Goal: Task Accomplishment & Management: Manage account settings

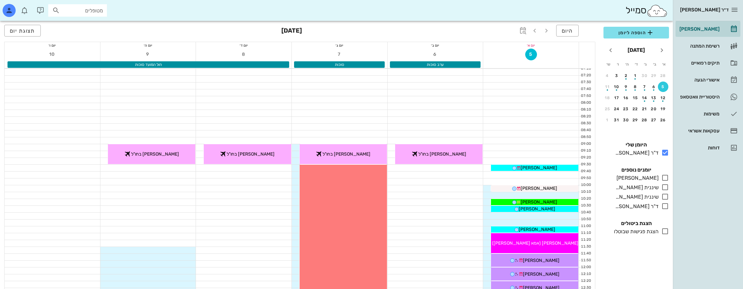
scroll to position [228, 0]
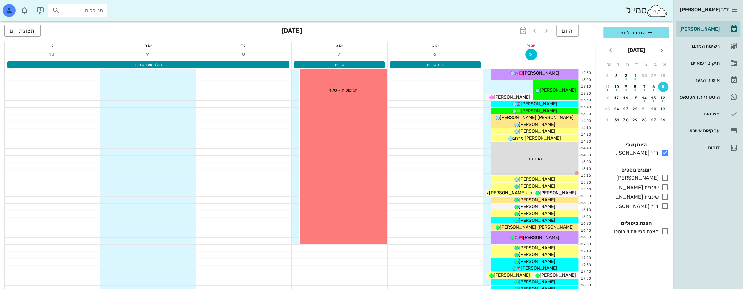
click at [90, 14] on input "מטופלים" at bounding box center [82, 10] width 42 height 8
type input "[PERSON_NAME]"
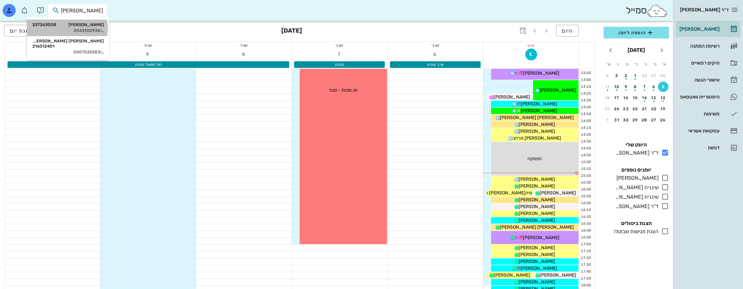
click at [91, 32] on div "0543100936" at bounding box center [68, 30] width 72 height 5
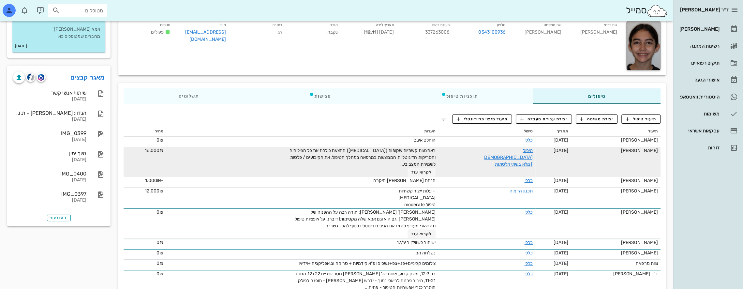
scroll to position [65, 0]
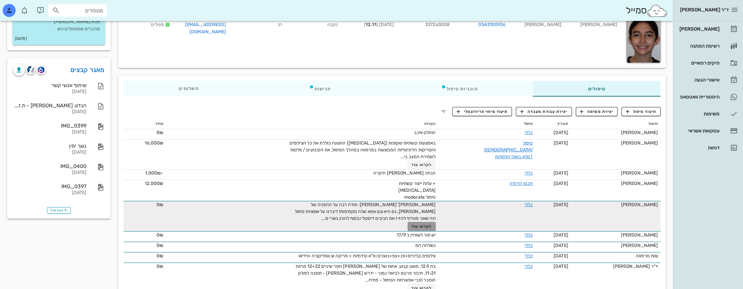
click at [416, 224] on span "לקרוא עוד" at bounding box center [421, 226] width 20 height 5
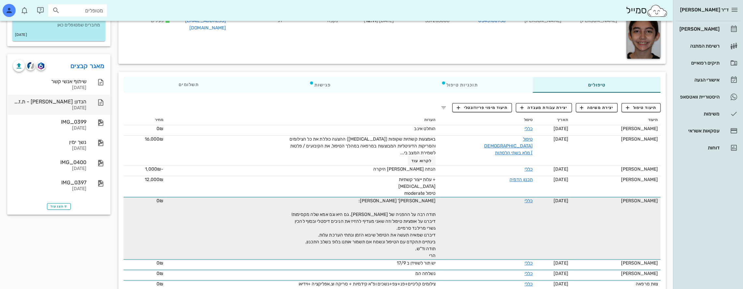
scroll to position [0, 0]
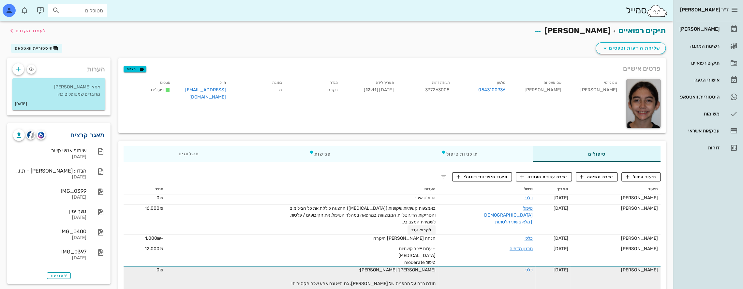
click at [90, 135] on link "מאגר קבצים" at bounding box center [87, 135] width 34 height 10
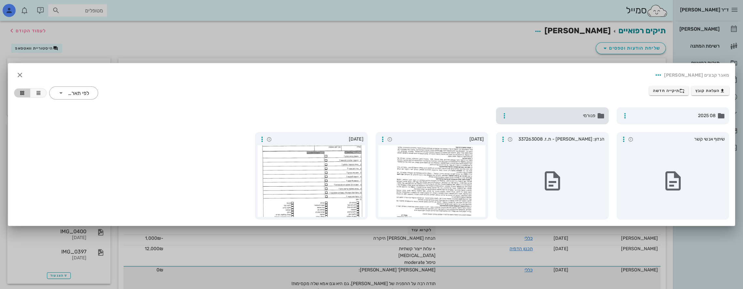
click at [572, 116] on span "פנורמי" at bounding box center [552, 115] width 85 height 7
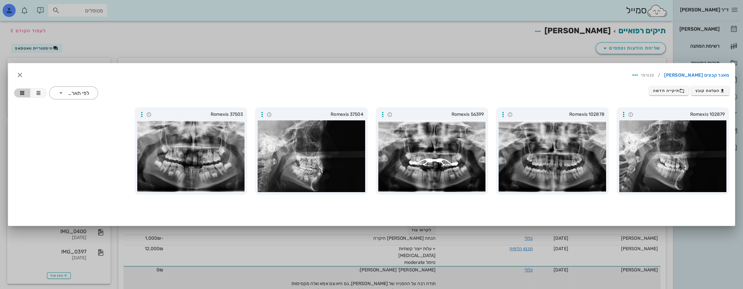
click at [245, 41] on div at bounding box center [371, 144] width 743 height 289
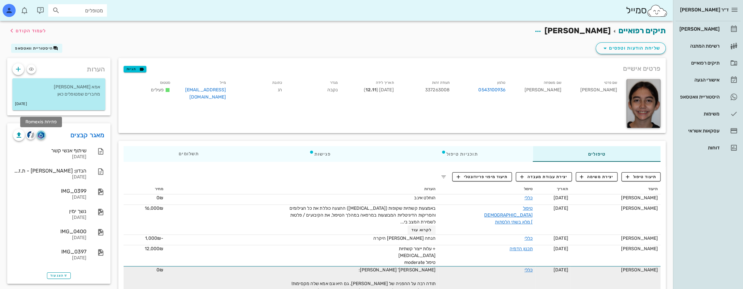
click at [43, 134] on img "button" at bounding box center [41, 134] width 6 height 7
click at [717, 28] on div "[PERSON_NAME]" at bounding box center [698, 28] width 41 height 5
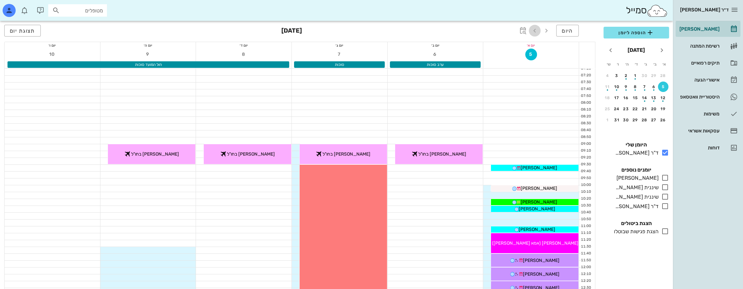
click at [535, 31] on icon "button" at bounding box center [535, 31] width 8 height 8
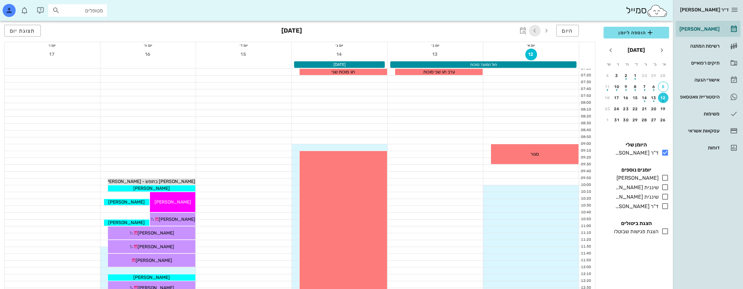
click at [535, 31] on icon "button" at bounding box center [535, 31] width 8 height 8
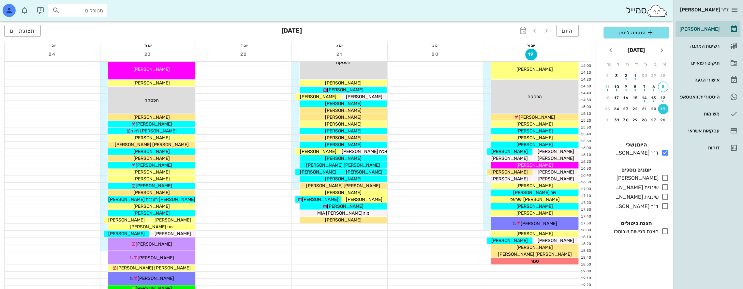
scroll to position [347, 0]
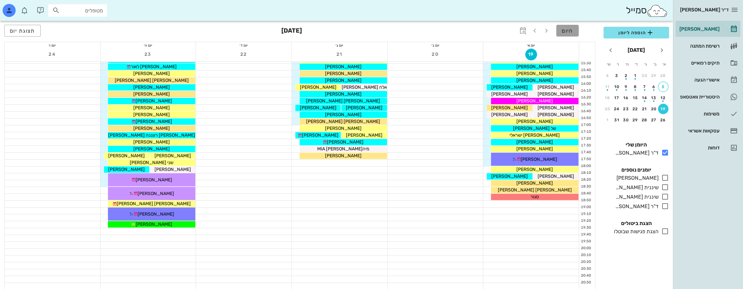
click at [563, 28] on span "היום" at bounding box center [567, 31] width 11 height 6
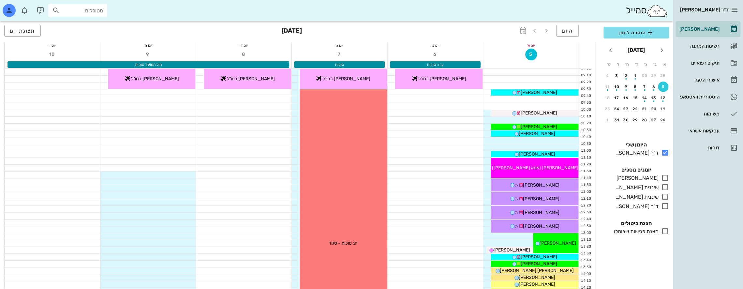
scroll to position [98, 0]
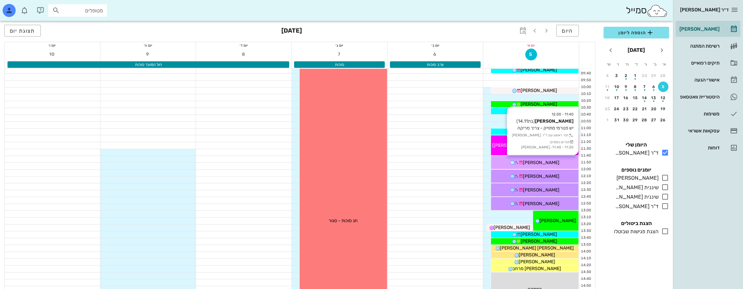
click at [558, 159] on div "[PERSON_NAME]" at bounding box center [534, 162] width 87 height 7
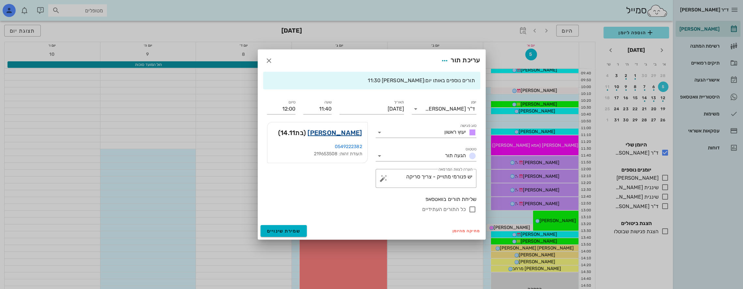
click at [349, 133] on link "זואי בודסקי" at bounding box center [334, 132] width 54 height 10
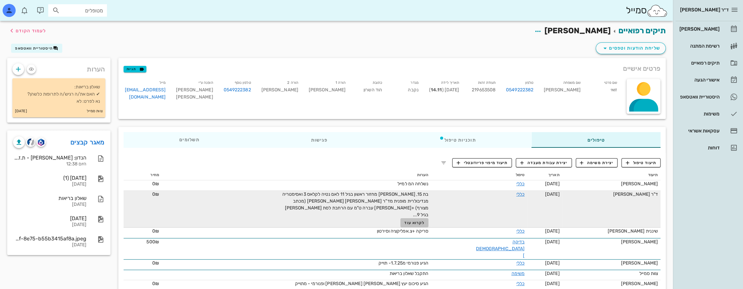
click at [424, 220] on span "לקרוא עוד" at bounding box center [414, 222] width 20 height 5
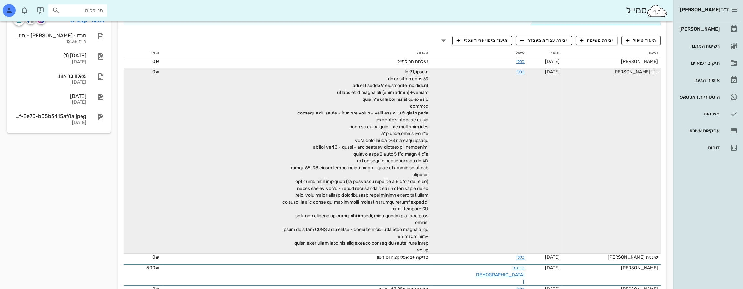
scroll to position [134, 0]
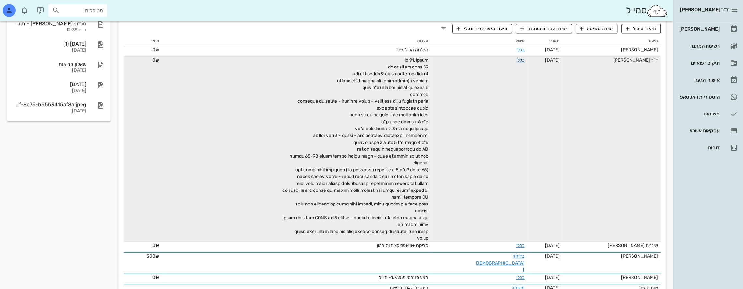
click at [516, 60] on link "כללי" at bounding box center [520, 60] width 8 height 6
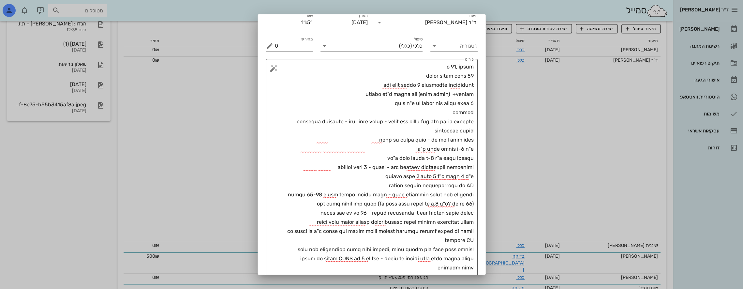
scroll to position [53, 0]
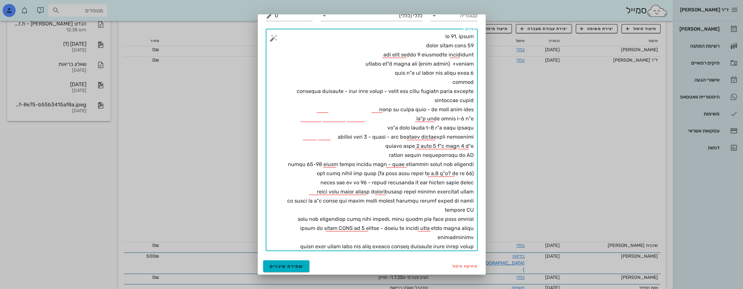
click at [439, 238] on textarea "פירוט" at bounding box center [374, 141] width 199 height 219
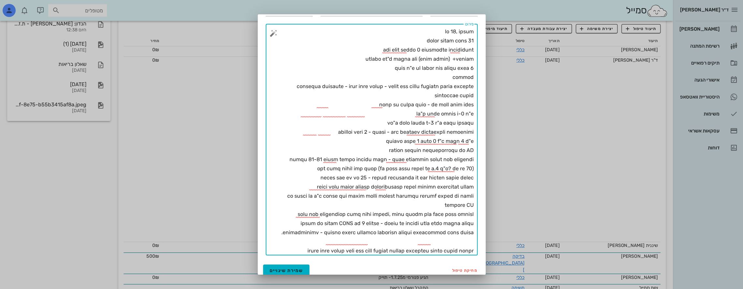
scroll to position [62, 0]
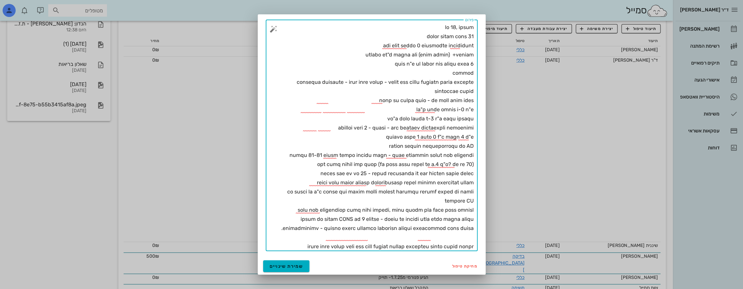
click at [340, 236] on textarea "פירוט" at bounding box center [374, 137] width 199 height 228
click at [305, 244] on textarea "פירוט" at bounding box center [374, 137] width 199 height 228
drag, startPoint x: 305, startPoint y: 247, endPoint x: 497, endPoint y: 246, distance: 191.6
click at [497, 246] on div "ד״ר נמרוד דיקשטיין יומן מרפאה רשימת המתנה תיקים רפואיים אישורי הגעה היסטוריית ו…" at bounding box center [371, 93] width 743 height 454
click at [435, 199] on textarea "פירוט" at bounding box center [374, 137] width 199 height 228
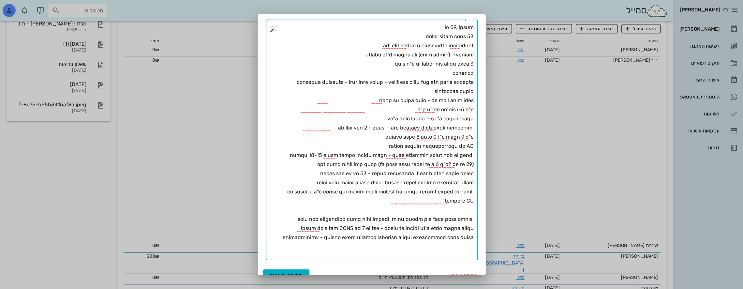
paste textarea "עקירת שיני הבינה תדרש עוד לפני הניתוח ולשקול פרנקטומי עליון באותו ההליך."
click at [352, 191] on textarea "פירוט" at bounding box center [374, 141] width 199 height 237
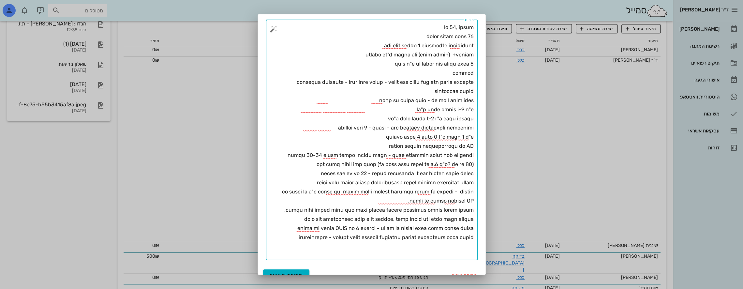
click at [451, 199] on textarea "פירוט" at bounding box center [374, 141] width 199 height 237
click at [409, 199] on textarea "פירוט" at bounding box center [374, 141] width 199 height 237
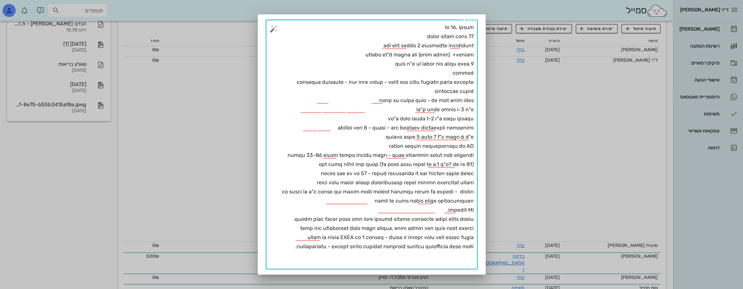
click at [303, 219] on textarea "פירוט" at bounding box center [374, 146] width 199 height 246
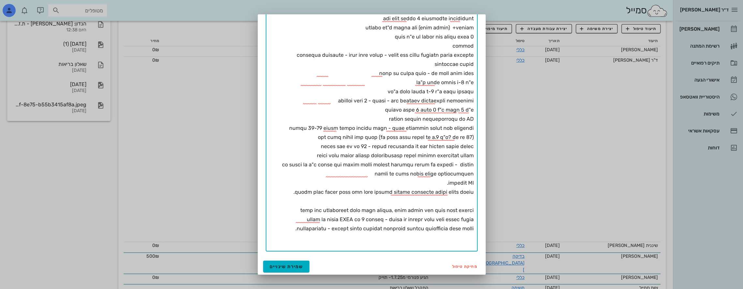
scroll to position [90, 0]
click at [473, 212] on div "​ פירוט" at bounding box center [372, 121] width 212 height 259
click at [473, 210] on textarea "פירוט" at bounding box center [374, 122] width 199 height 255
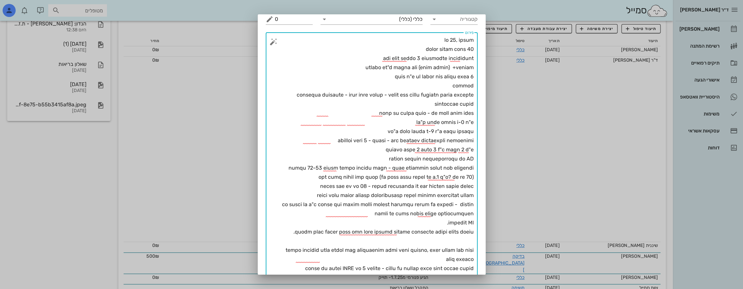
scroll to position [99, 0]
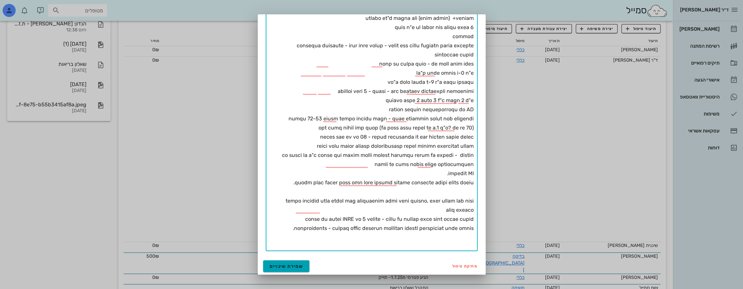
type textarea "בת 15, בריאה מחזור ראשון בגיל 11 לאם נטיה לקלאס 3 ואסימטריה מנדיבולרית מופנית מ…"
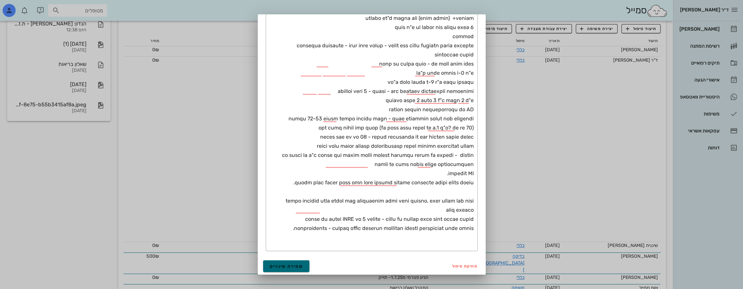
click at [302, 265] on span "שמירת שינויים" at bounding box center [287, 266] width 34 height 6
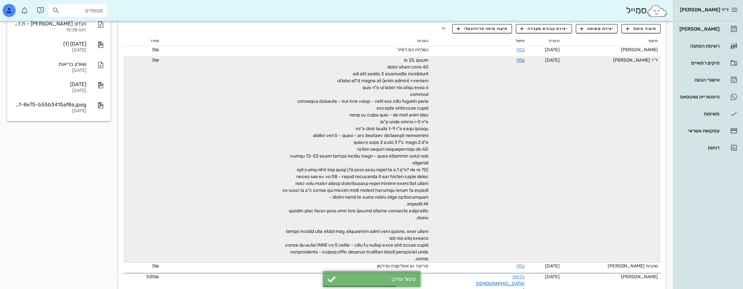
click at [518, 61] on link "כללי" at bounding box center [520, 60] width 8 height 6
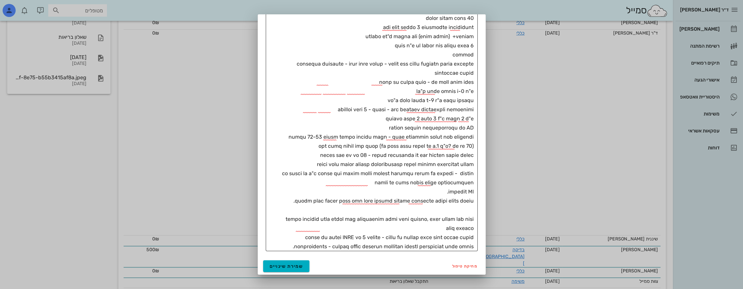
scroll to position [161, 0]
click at [292, 264] on span "שמירת שינויים" at bounding box center [287, 266] width 34 height 6
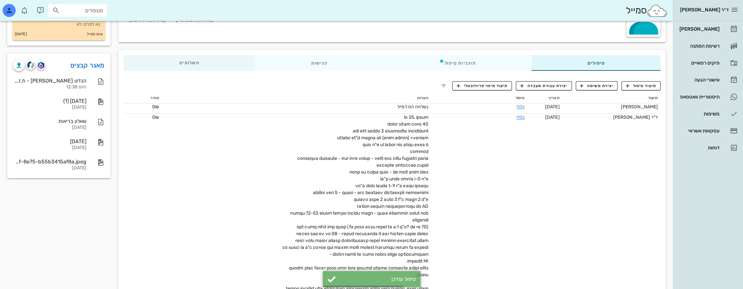
scroll to position [0, 0]
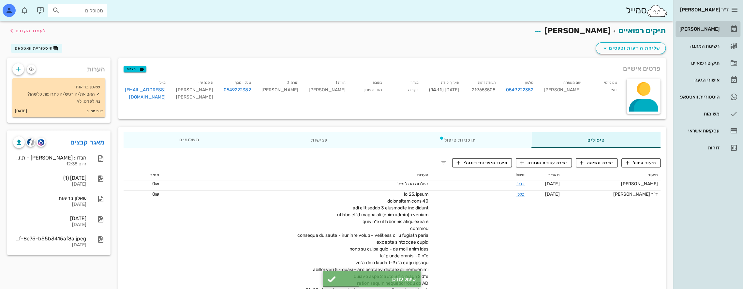
click at [710, 29] on div "[PERSON_NAME]" at bounding box center [698, 28] width 41 height 5
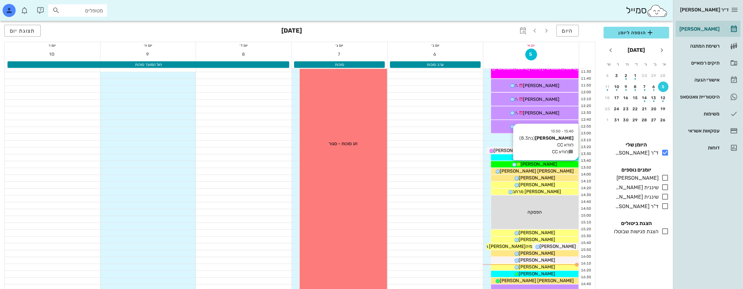
scroll to position [228, 0]
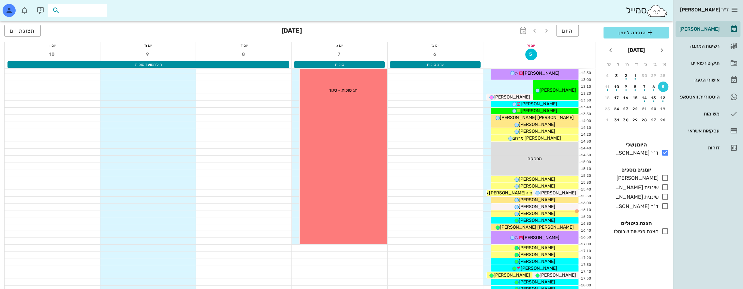
click at [89, 11] on input "text" at bounding box center [82, 10] width 42 height 8
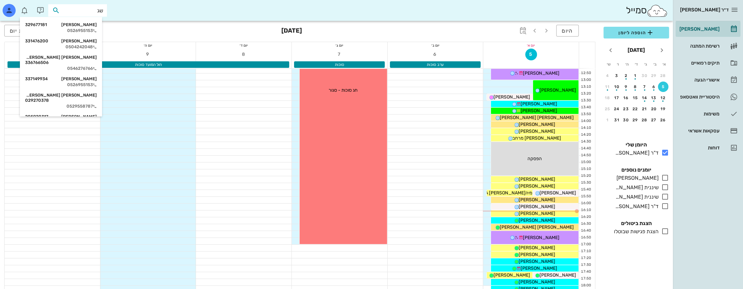
type input "שגב"
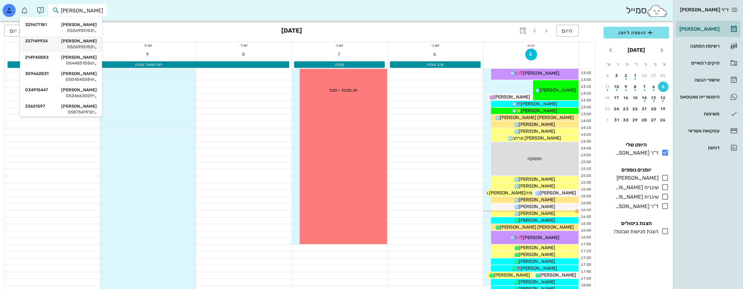
click at [93, 45] on div "0526955153" at bounding box center [61, 46] width 72 height 5
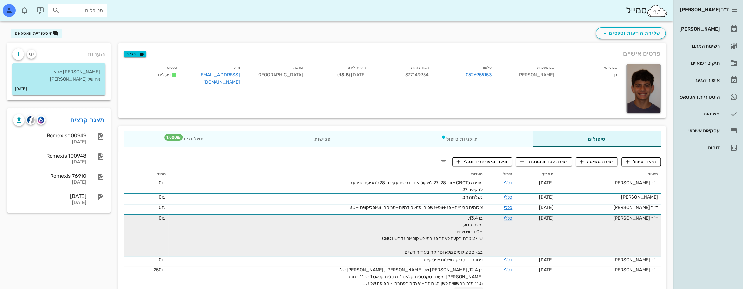
scroll to position [33, 0]
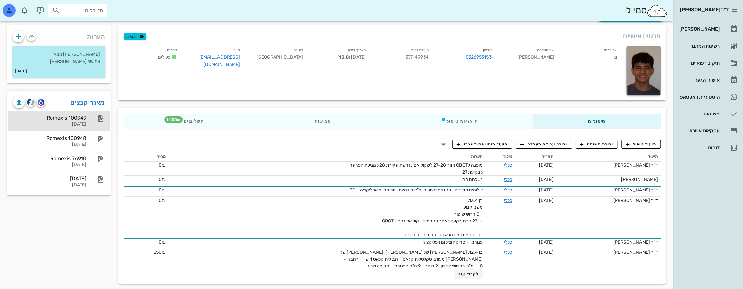
click at [82, 119] on div "Romexis 100949" at bounding box center [49, 118] width 73 height 6
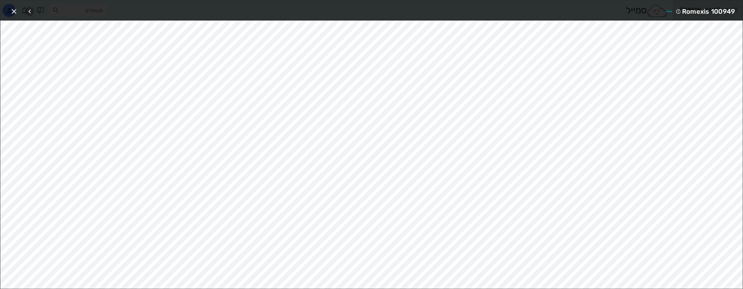
click at [30, 11] on icon "button" at bounding box center [30, 11] width 8 height 8
click at [14, 11] on icon "button" at bounding box center [14, 11] width 8 height 8
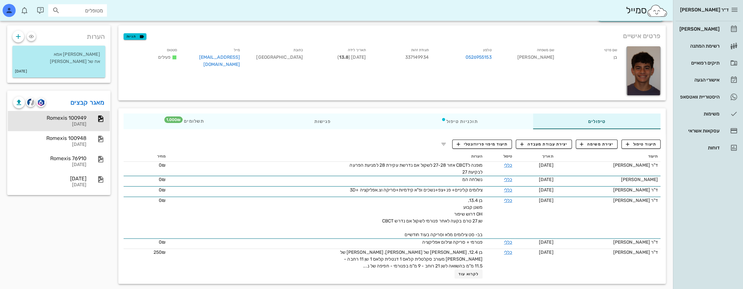
click at [490, 21] on div "שליחת הודעות וטפסים היסטוריית וואטסאפ" at bounding box center [336, 16] width 666 height 17
click at [470, 119] on div "תוכניות טיפול" at bounding box center [459, 121] width 147 height 16
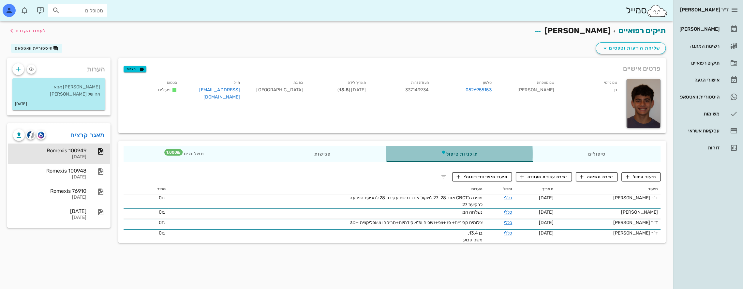
scroll to position [0, 0]
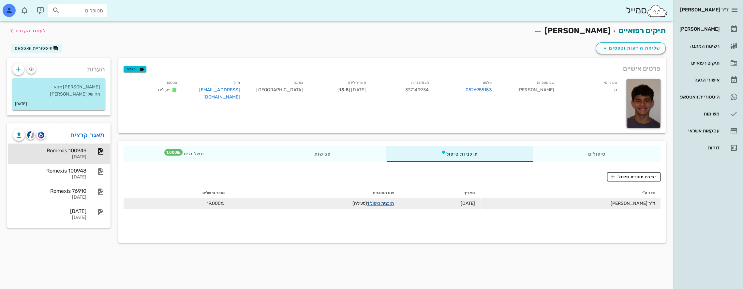
click at [382, 206] on link "תוכנית טיפול 1" at bounding box center [380, 203] width 26 height 6
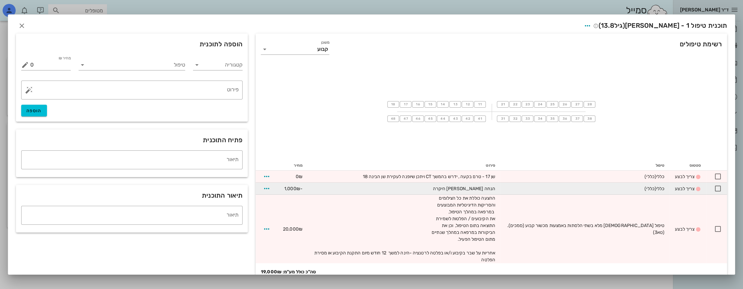
scroll to position [12, 0]
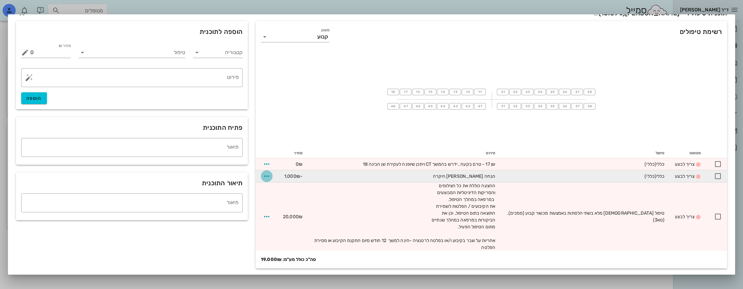
click at [266, 172] on icon "button" at bounding box center [267, 176] width 8 height 8
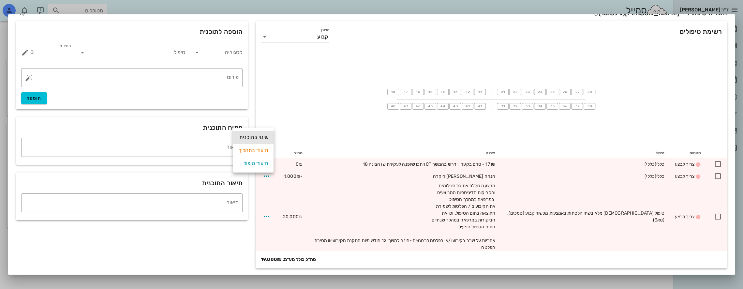
click at [260, 137] on div "שינוי בתוכנית" at bounding box center [253, 137] width 30 height 13
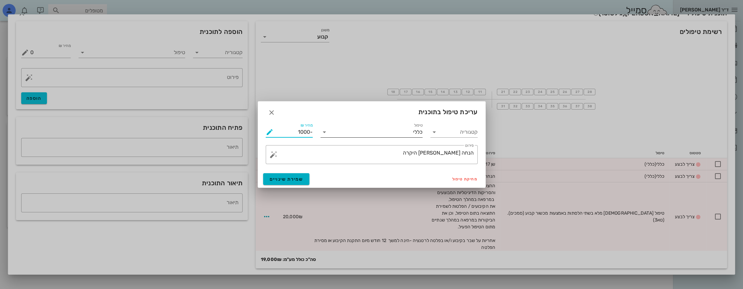
drag, startPoint x: 293, startPoint y: 132, endPoint x: 373, endPoint y: 132, distance: 79.8
click at [373, 132] on div "קטגוריה טיפול כללי מחיר ₪ -1000 % הנחה 0 מחיר לאחר הנחה -1000 ​ פירוט הנחה משפח…" at bounding box center [372, 143] width 220 height 50
type input "-1500"
click at [284, 180] on span "שמירת שינויים" at bounding box center [287, 179] width 34 height 6
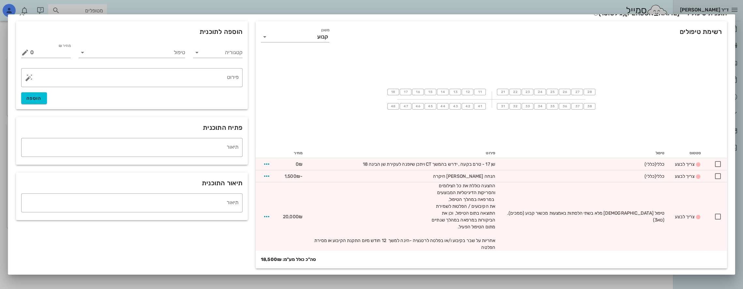
click at [204, 2] on div at bounding box center [371, 144] width 743 height 289
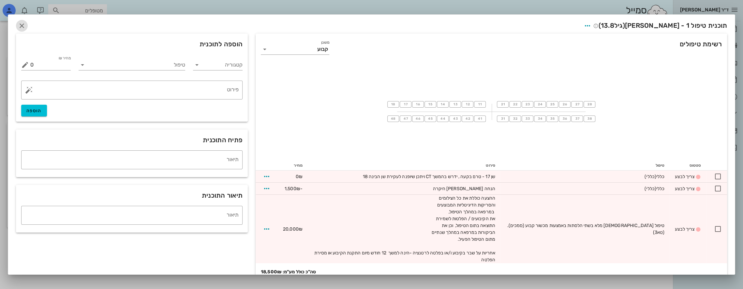
click at [26, 25] on icon "button" at bounding box center [22, 26] width 8 height 8
